Goal: Book appointment/travel/reservation

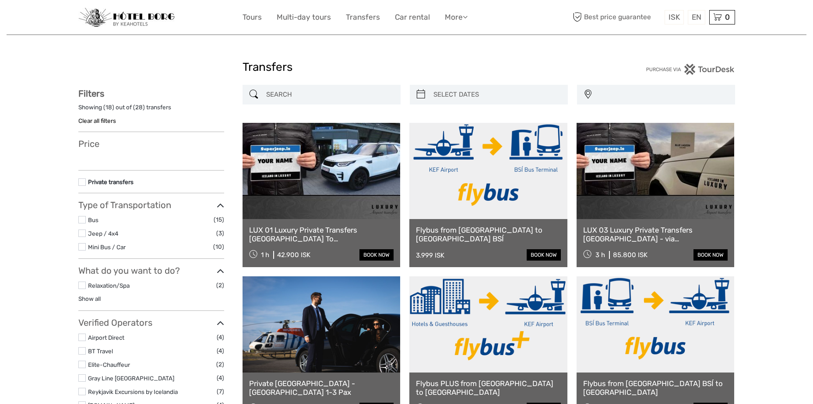
select select
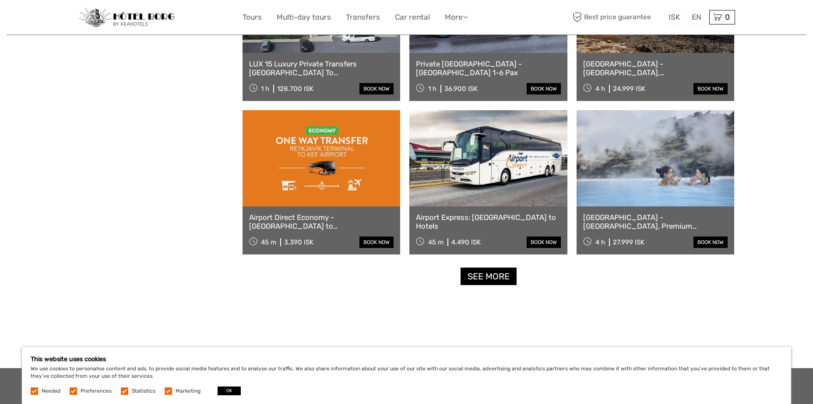
scroll to position [782, 0]
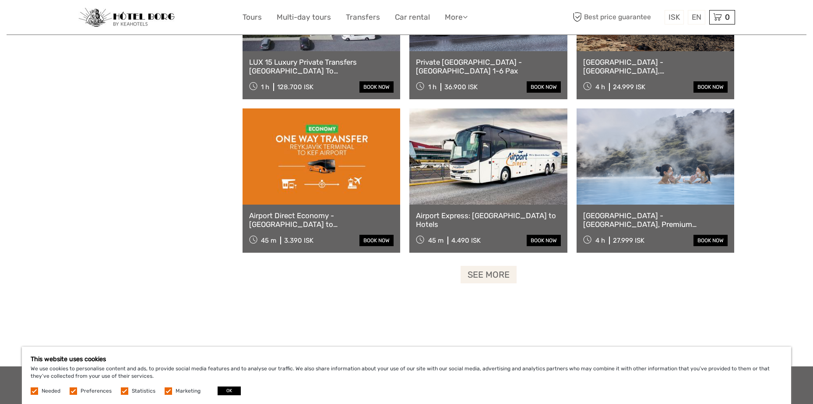
click at [483, 273] on link "See more" at bounding box center [488, 275] width 56 height 18
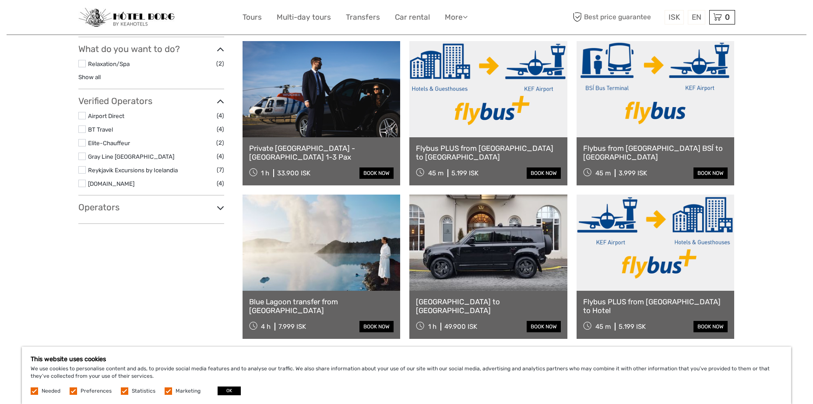
scroll to position [253, 0]
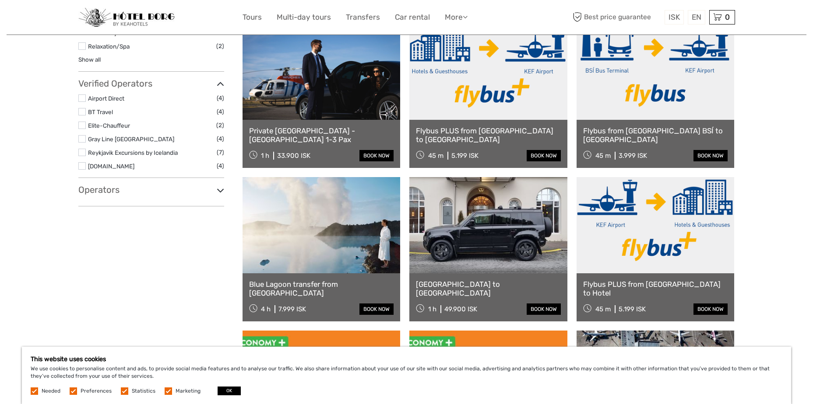
click at [182, 196] on div "Operators Icelimo Luxurytravel (1) Prime Tours (2) No available Tour Operators" at bounding box center [151, 196] width 146 height 22
click at [218, 191] on icon at bounding box center [220, 191] width 7 height 12
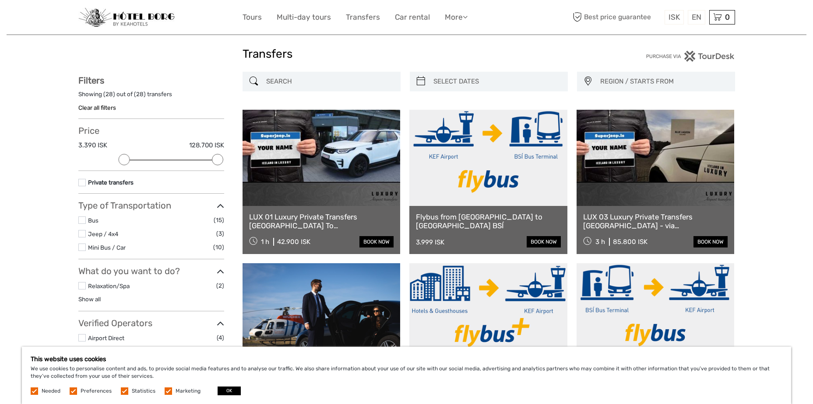
scroll to position [0, 0]
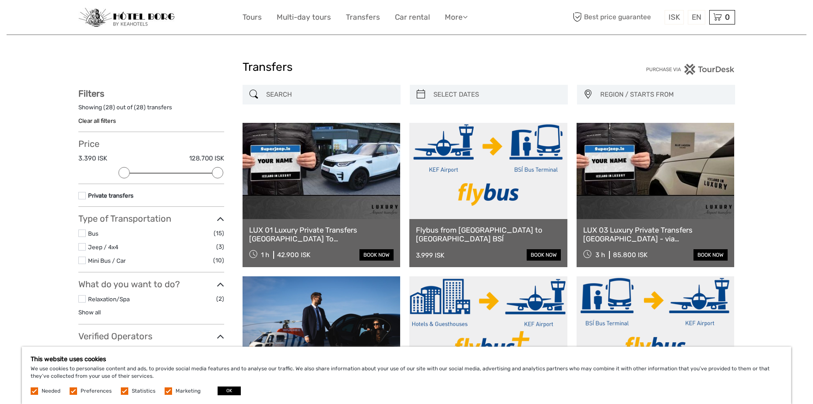
click at [347, 91] on input "search" at bounding box center [329, 94] width 133 height 15
type input "08/09/2025"
click at [473, 92] on input "search" at bounding box center [496, 94] width 133 height 15
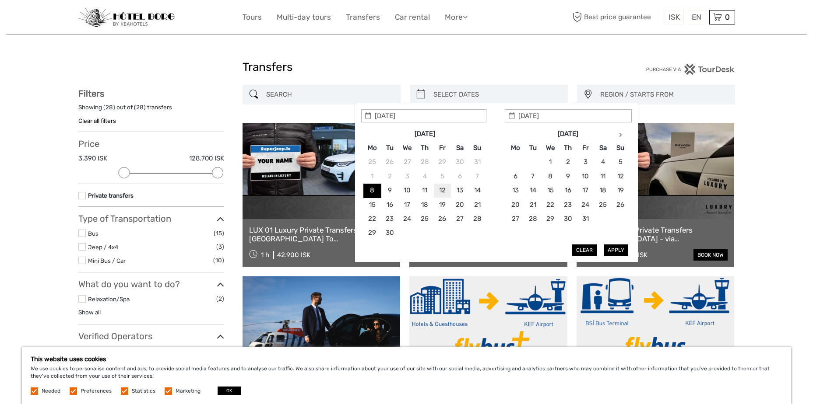
type input "12/09/2025"
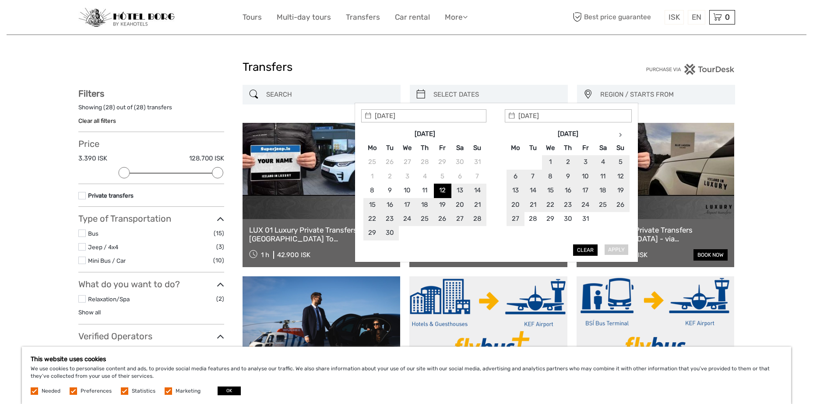
type input "12/09/2025"
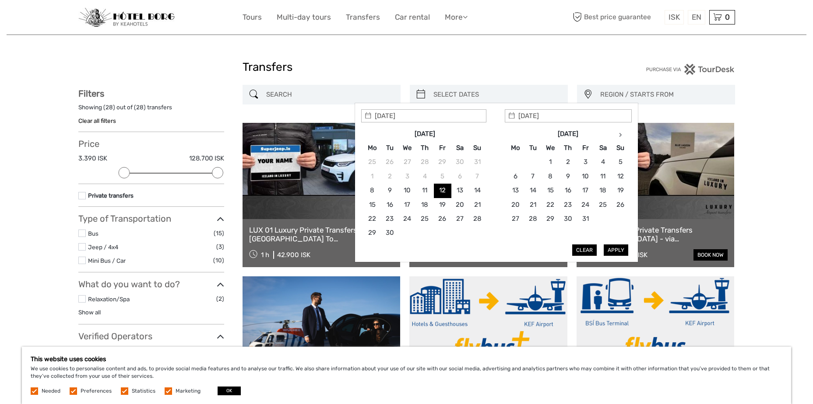
type input "12/09/2025"
click at [621, 250] on button "Apply" at bounding box center [615, 250] width 25 height 11
type input "12/09/2025 - 12/09/2025"
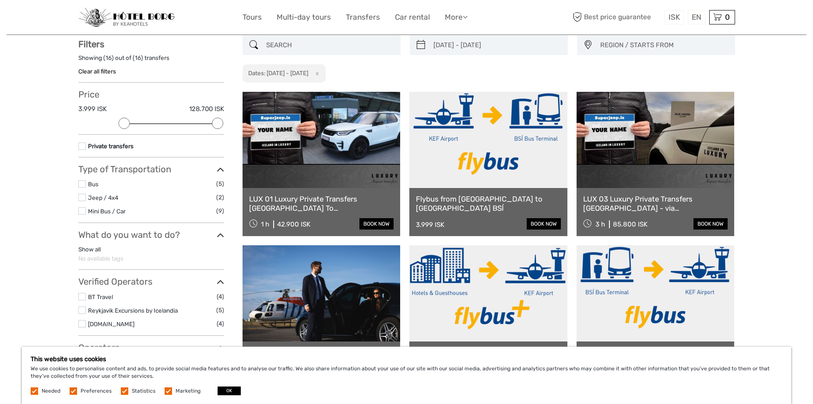
scroll to position [50, 0]
click at [630, 42] on span "REGION / STARTS FROM" at bounding box center [663, 45] width 134 height 14
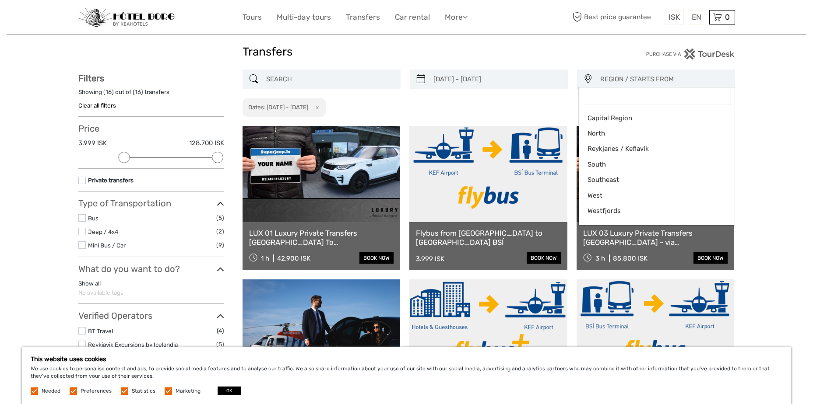
scroll to position [0, 0]
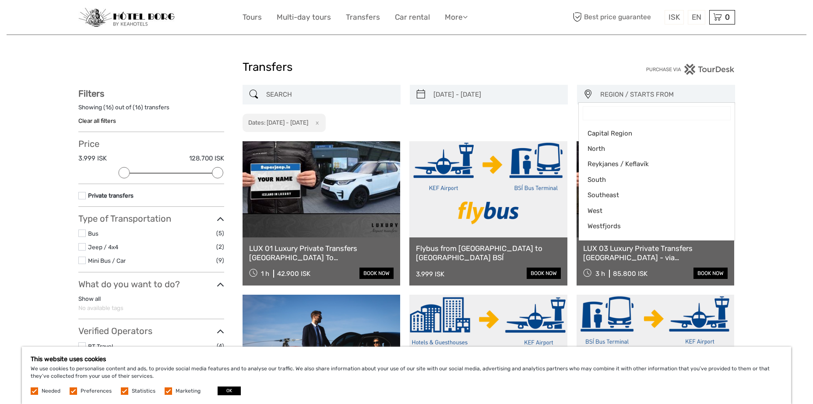
click at [612, 113] on input "Search" at bounding box center [656, 113] width 147 height 13
click at [608, 163] on span "Reykjanes / Keflavík" at bounding box center [648, 164] width 123 height 9
select select "Reykjanes / Keflavík"
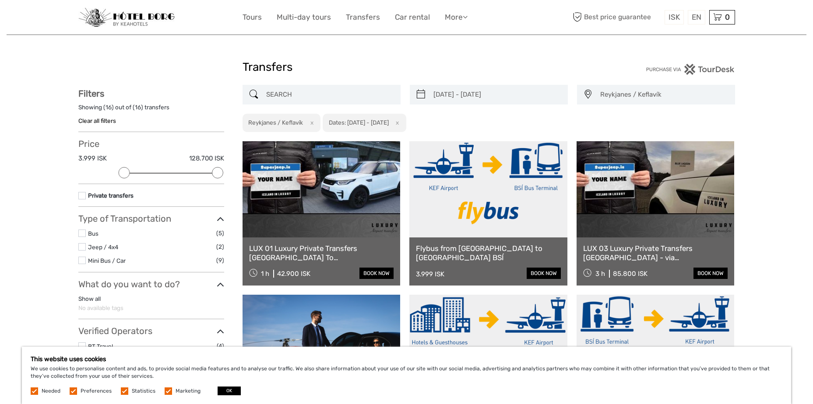
scroll to position [11, 0]
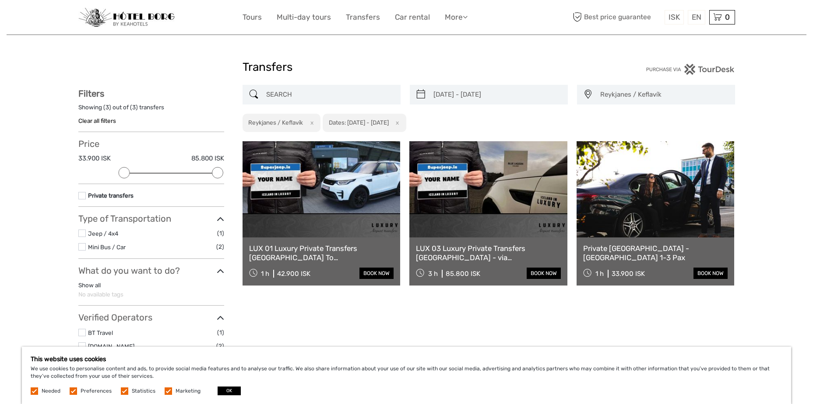
click at [311, 121] on button "x" at bounding box center [310, 122] width 12 height 9
select select
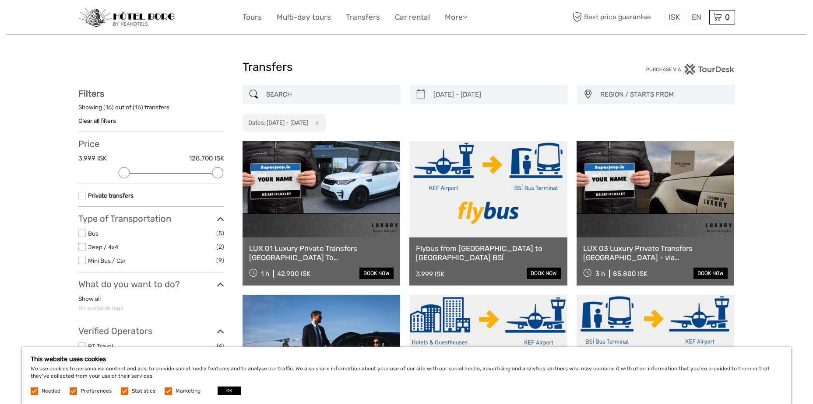
click at [646, 93] on span "REGION / STARTS FROM" at bounding box center [663, 95] width 134 height 14
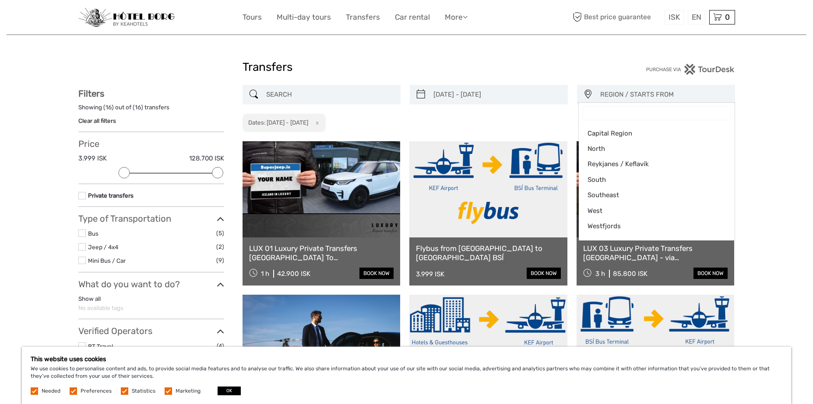
click at [607, 110] on input "Search" at bounding box center [656, 113] width 147 height 13
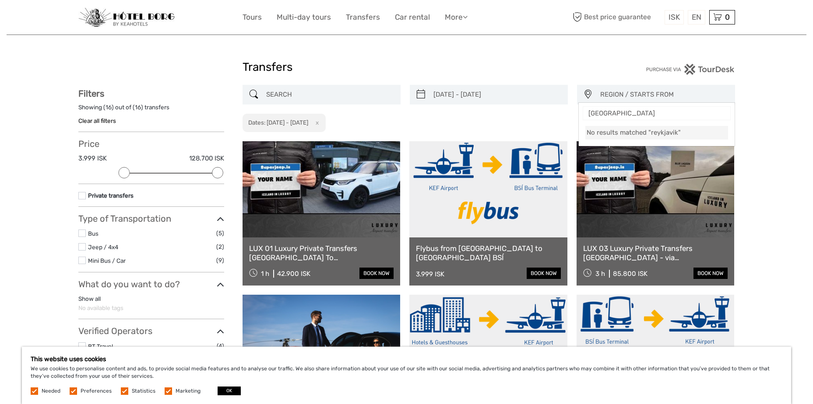
scroll to position [42, 0]
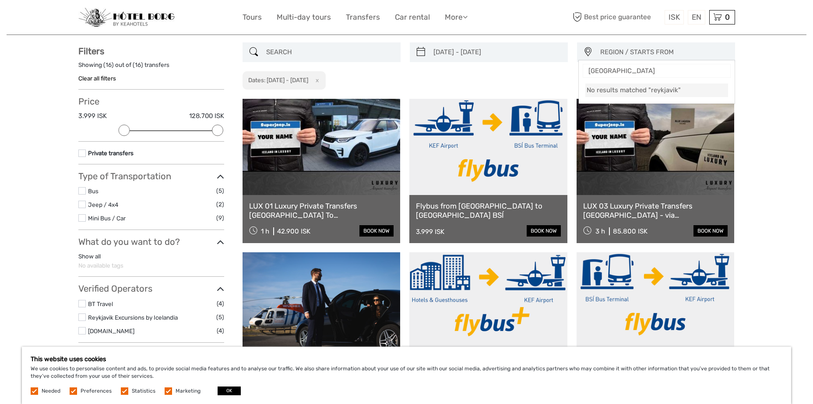
scroll to position [34, 0]
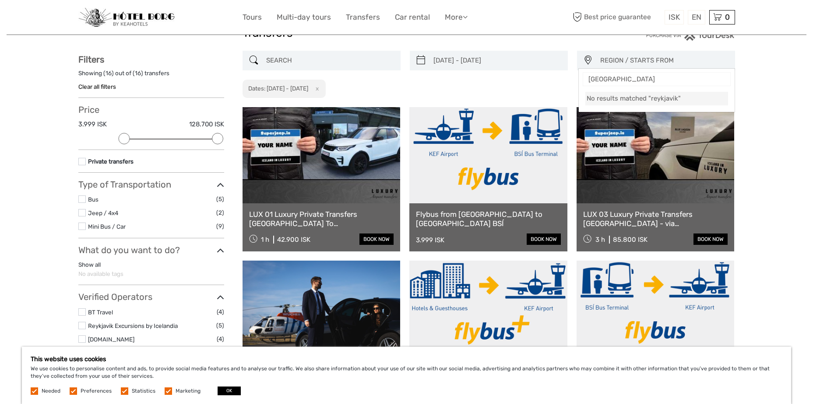
type input "reykjavik"
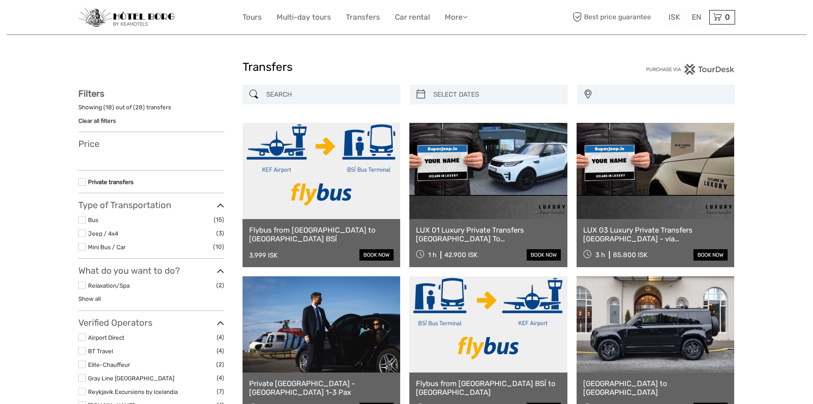
select select
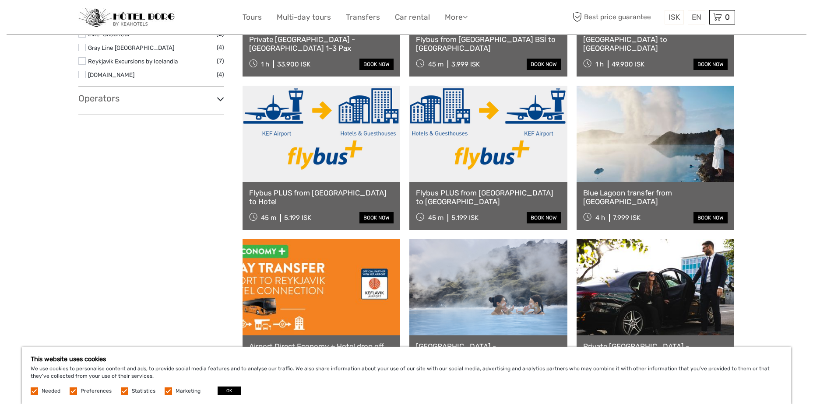
scroll to position [353, 0]
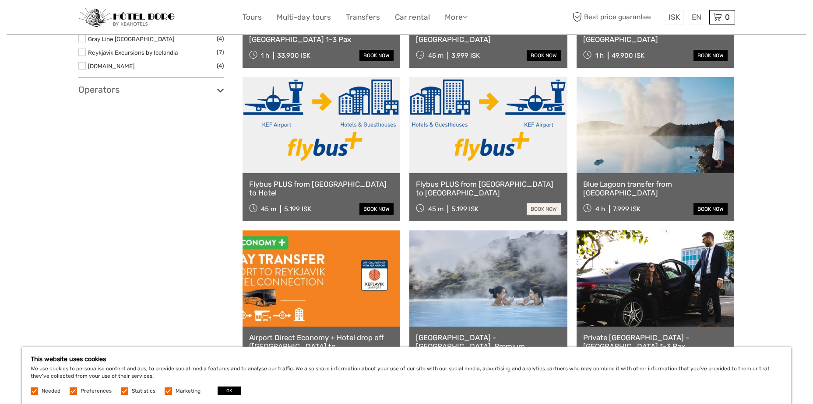
click at [540, 206] on link "book now" at bounding box center [543, 208] width 34 height 11
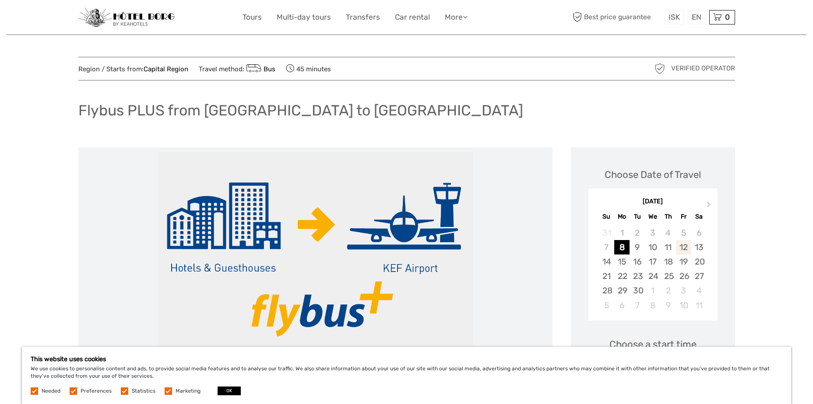
click at [686, 245] on div "12" at bounding box center [683, 247] width 15 height 14
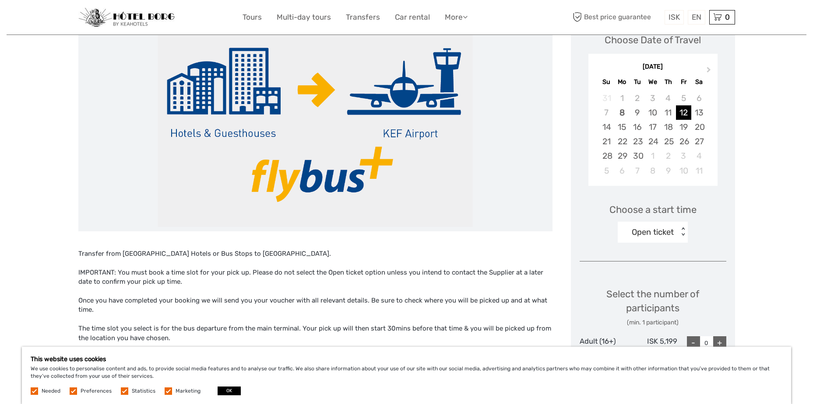
scroll to position [115, 0]
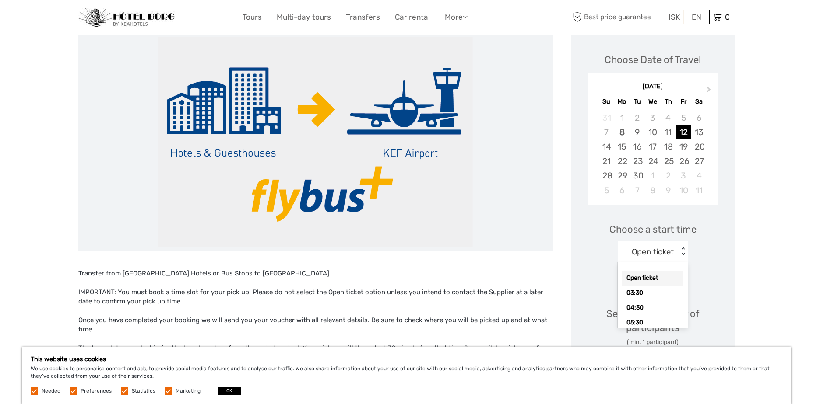
click at [672, 249] on div "Open ticket" at bounding box center [652, 251] width 42 height 11
